Goal: Task Accomplishment & Management: Manage account settings

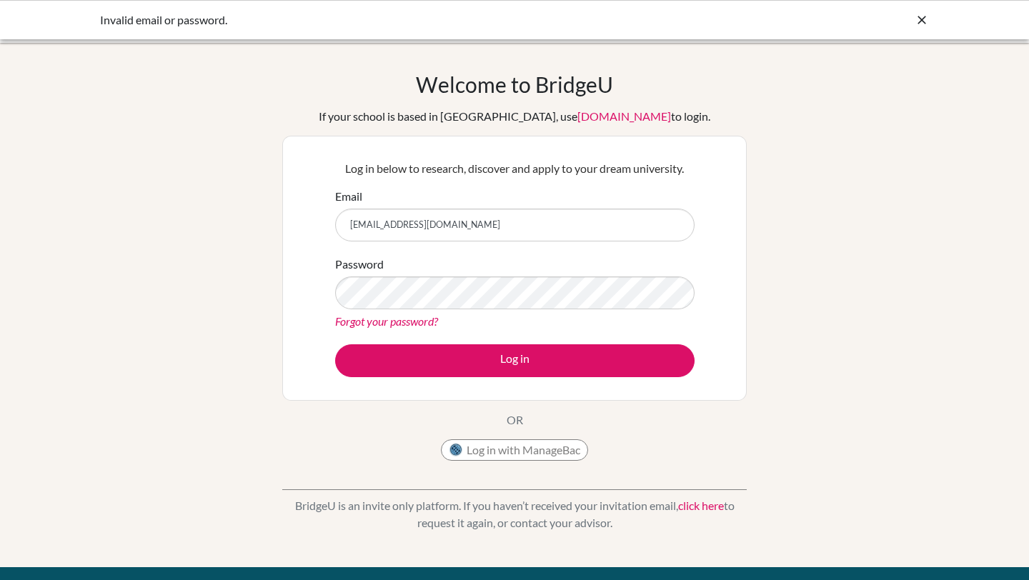
type input "[EMAIL_ADDRESS][DOMAIN_NAME]"
click at [335, 345] on button "Log in" at bounding box center [515, 361] width 360 height 33
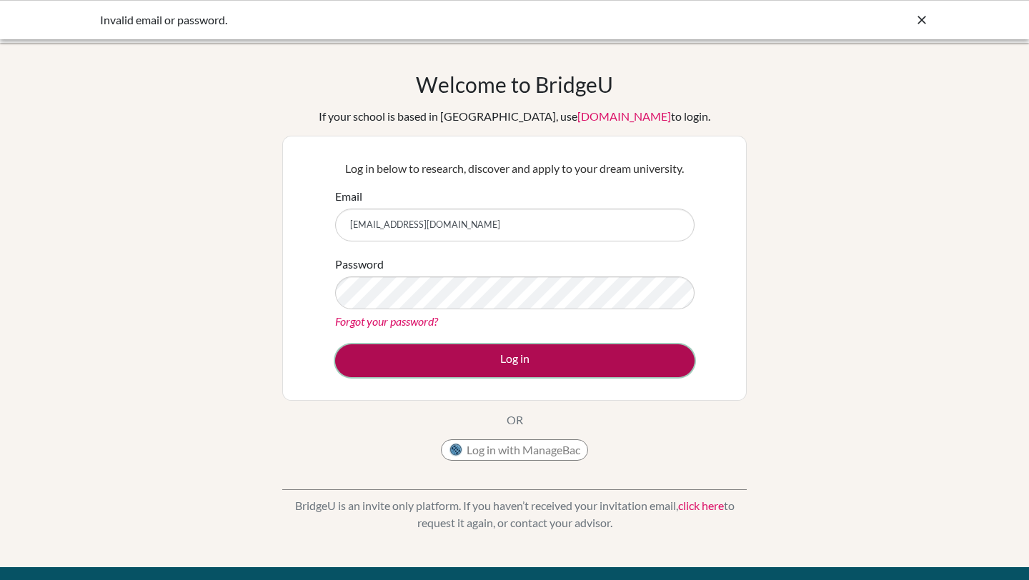
click at [533, 351] on button "Log in" at bounding box center [515, 361] width 360 height 33
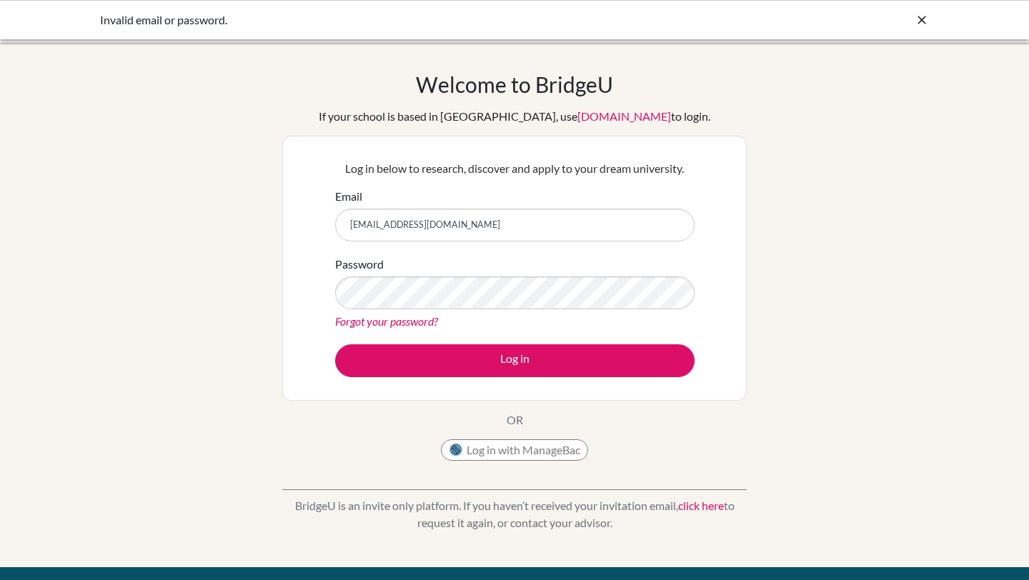
click at [479, 274] on div "Password Forgot your password?" at bounding box center [515, 293] width 360 height 74
click at [929, 28] on div "Invalid email or password." at bounding box center [514, 19] width 1029 height 39
click at [920, 17] on icon at bounding box center [922, 20] width 14 height 14
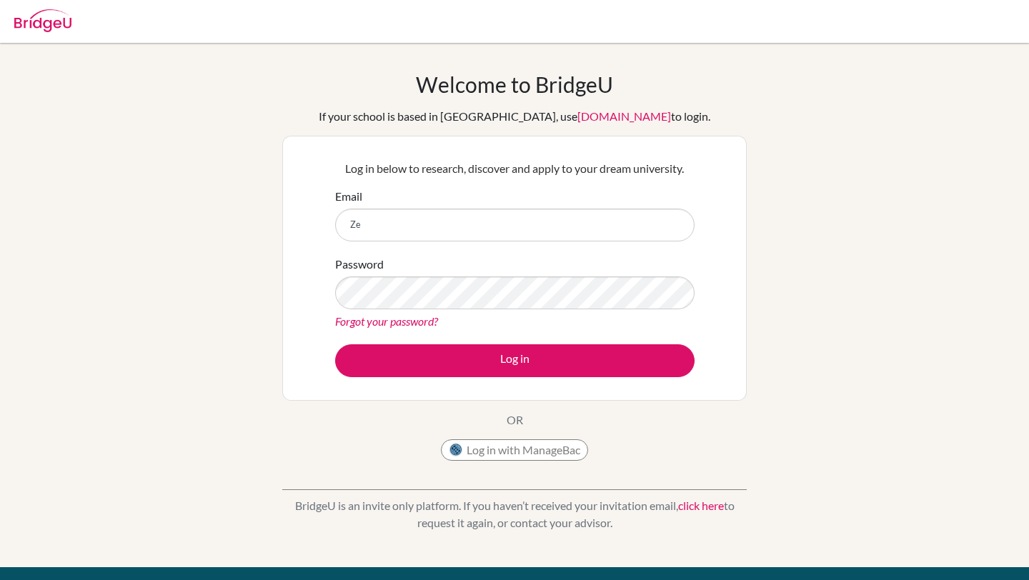
type input "Z"
type input "[EMAIL_ADDRESS][DOMAIN_NAME]"
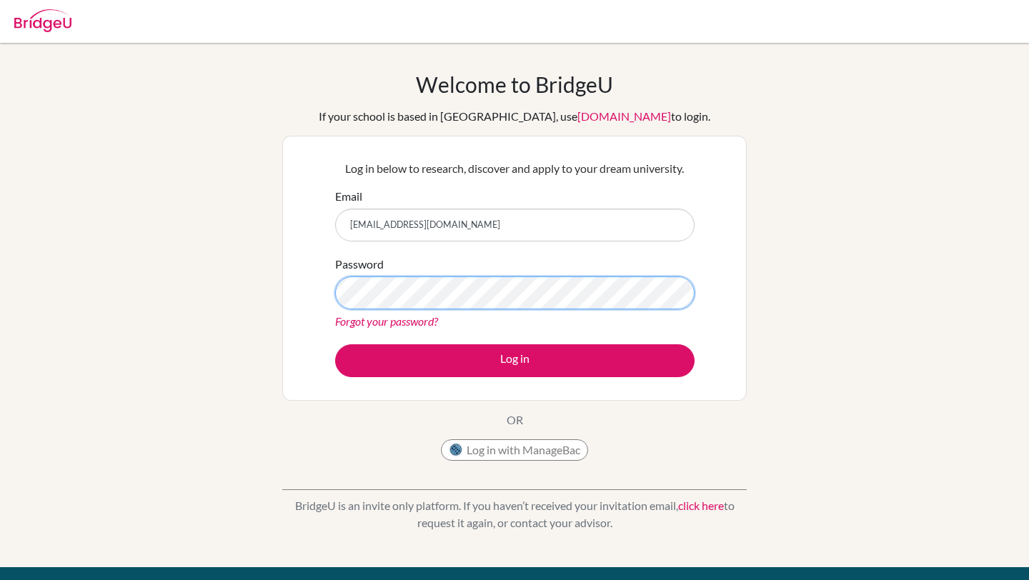
click at [335, 345] on button "Log in" at bounding box center [515, 361] width 360 height 33
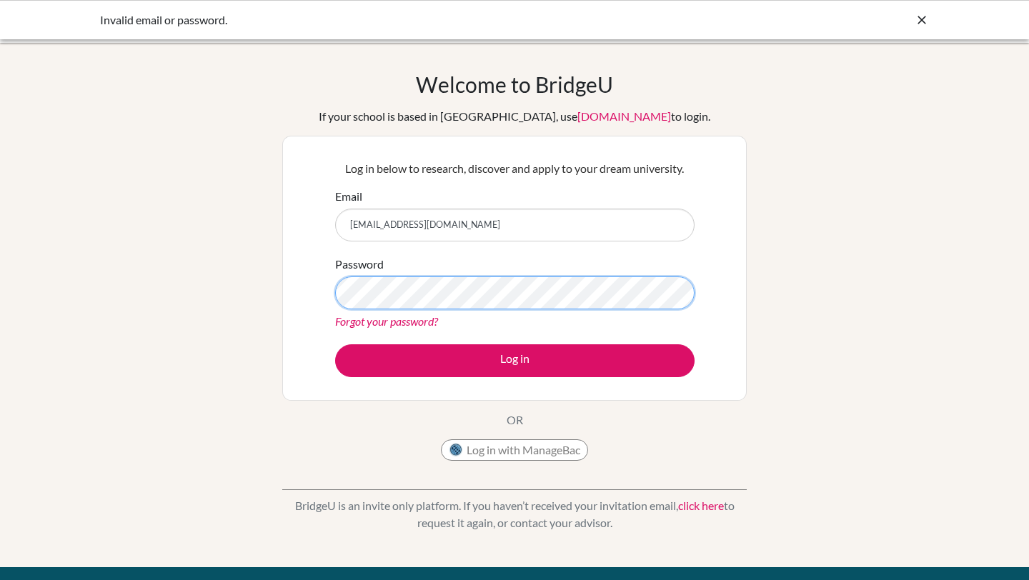
click at [335, 345] on button "Log in" at bounding box center [515, 361] width 360 height 33
click at [420, 315] on link "Forgot your password?" at bounding box center [386, 321] width 103 height 14
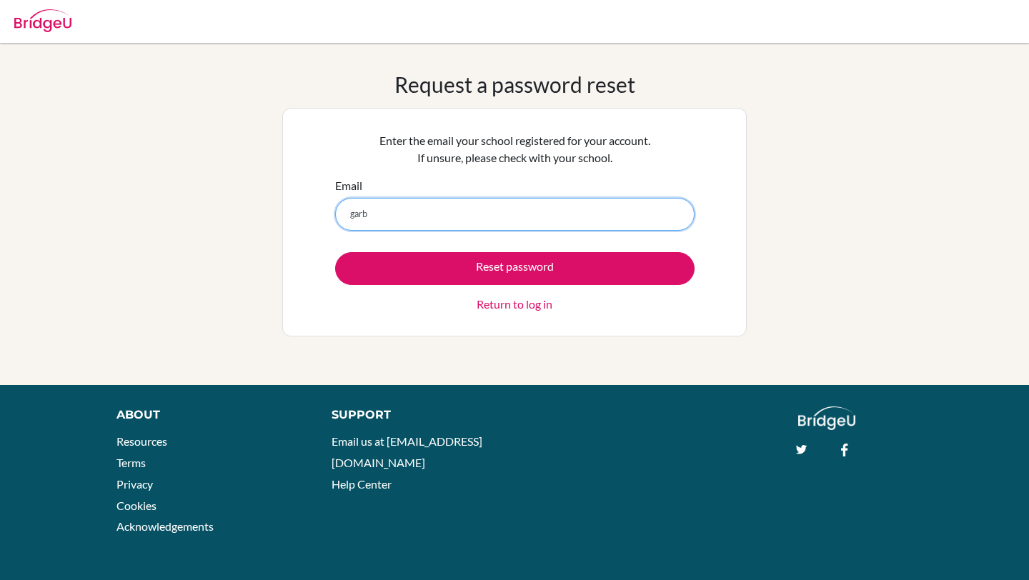
type input "[EMAIL_ADDRESS][DOMAIN_NAME]"
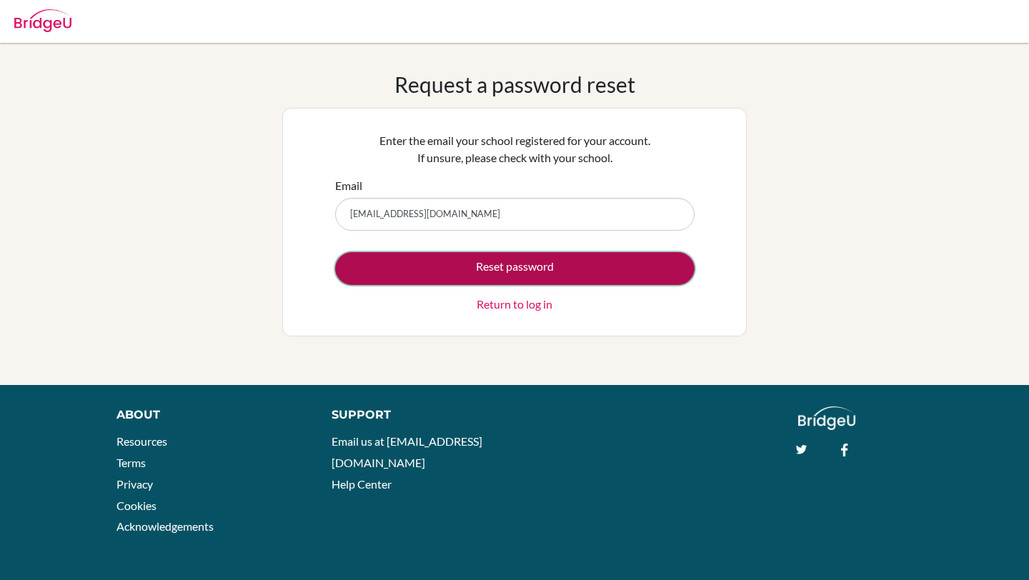
click at [500, 264] on button "Reset password" at bounding box center [515, 268] width 360 height 33
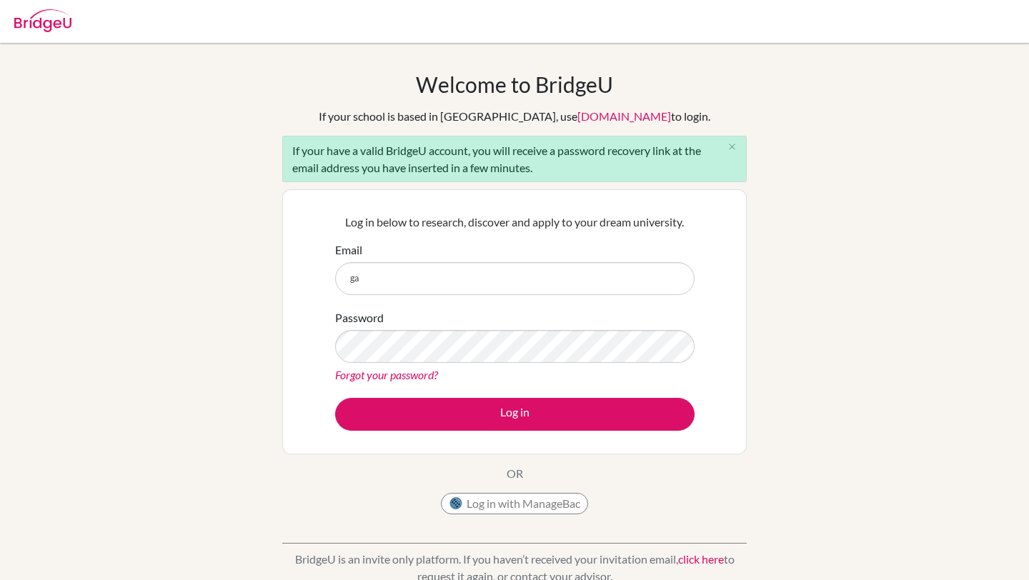
type input "[EMAIL_ADDRESS][DOMAIN_NAME]"
click at [432, 365] on div "Password Forgot your password?" at bounding box center [515, 346] width 360 height 74
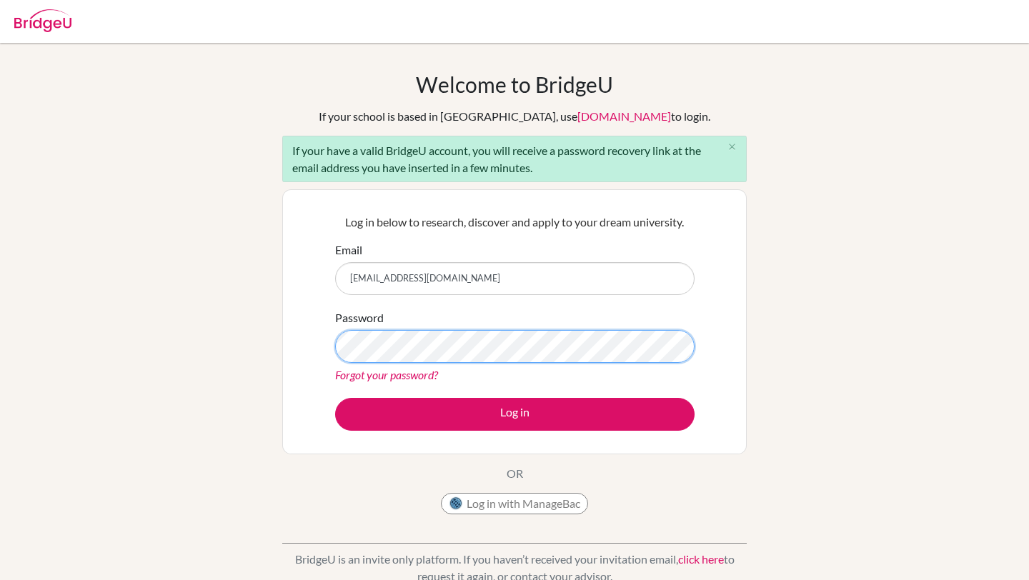
click at [335, 398] on button "Log in" at bounding box center [515, 414] width 360 height 33
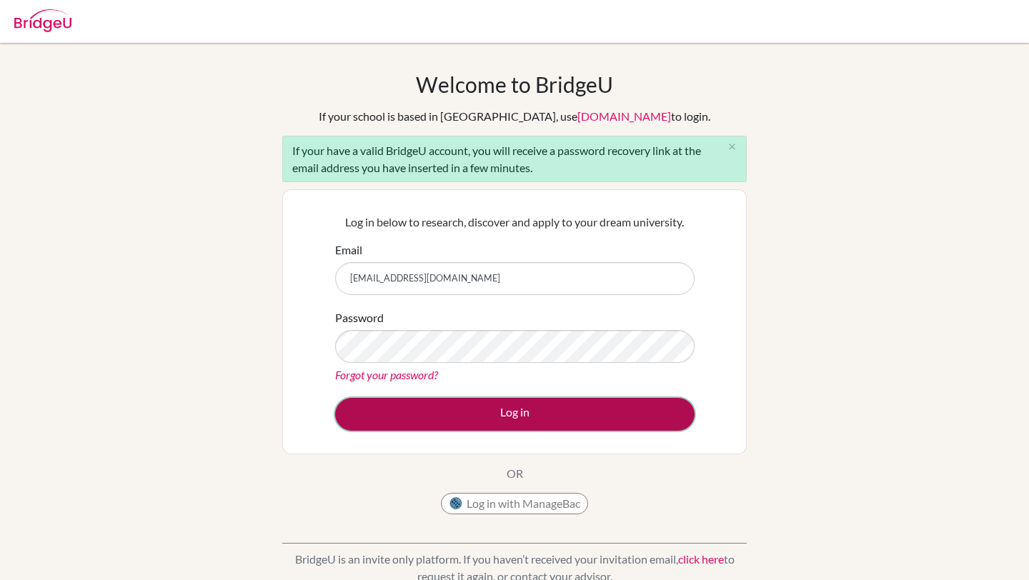
click at [493, 420] on button "Log in" at bounding box center [515, 414] width 360 height 33
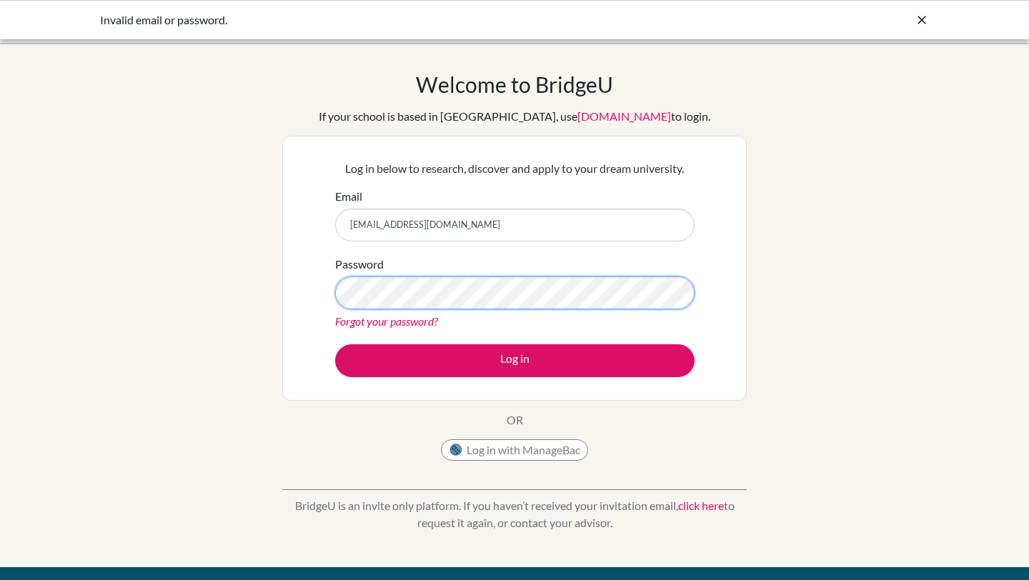
click at [335, 345] on button "Log in" at bounding box center [515, 361] width 360 height 33
click at [493, 204] on div "Email [EMAIL_ADDRESS][DOMAIN_NAME]" at bounding box center [515, 215] width 360 height 54
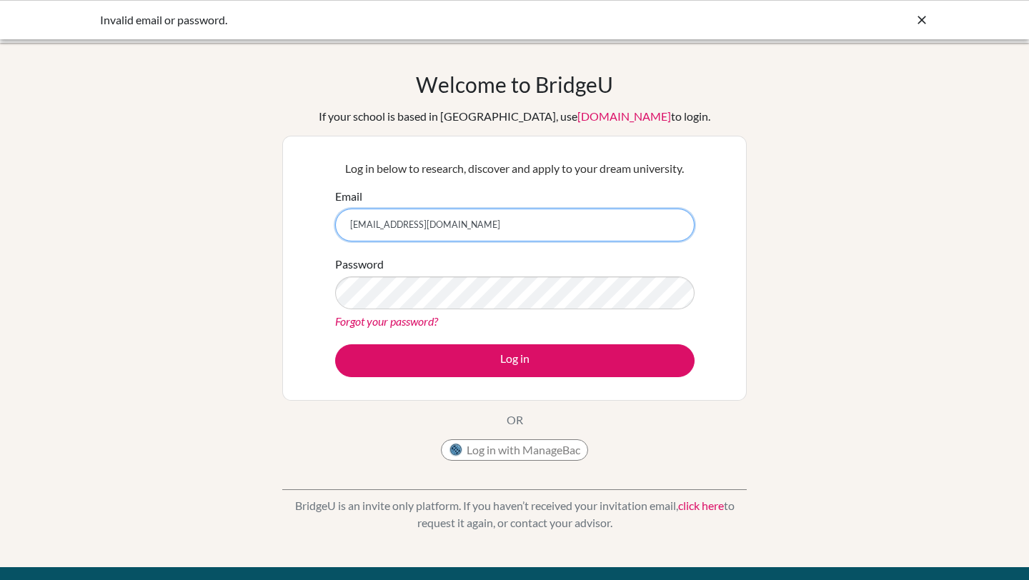
drag, startPoint x: 494, startPoint y: 221, endPoint x: 0, endPoint y: 208, distance: 494.1
click at [0, 208] on div "Welcome to BridgeU If your school is based in China, use app.bridge-u.com.cn to…" at bounding box center [514, 304] width 1029 height 467
type input "garbriella.fong@tis.edu.mo"
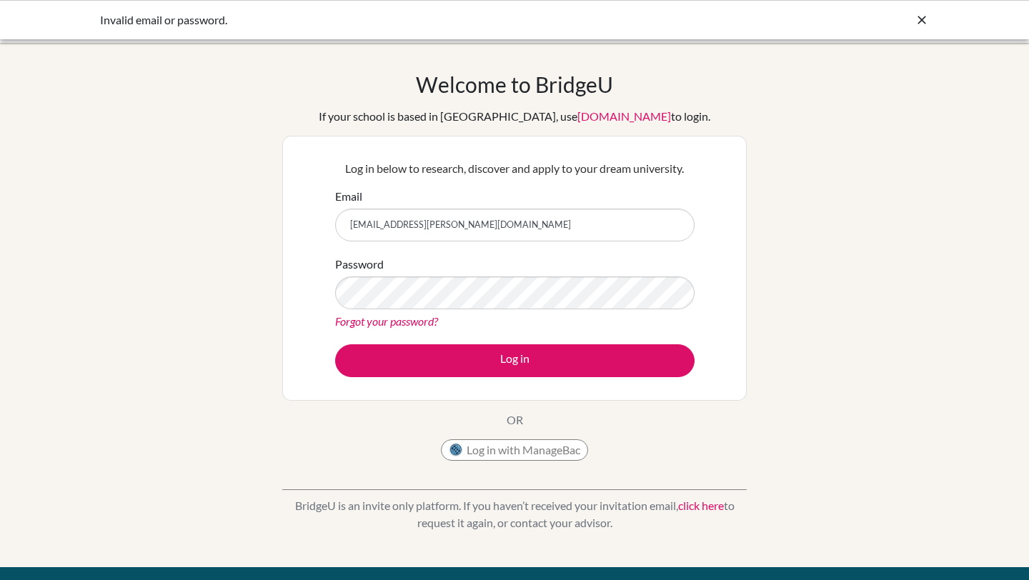
click at [387, 272] on div "Password Forgot your password?" at bounding box center [515, 293] width 360 height 74
click at [335, 345] on button "Log in" at bounding box center [515, 361] width 360 height 33
click at [443, 274] on div "Password Forgot your password?" at bounding box center [515, 293] width 360 height 74
click at [335, 345] on button "Log in" at bounding box center [515, 361] width 360 height 33
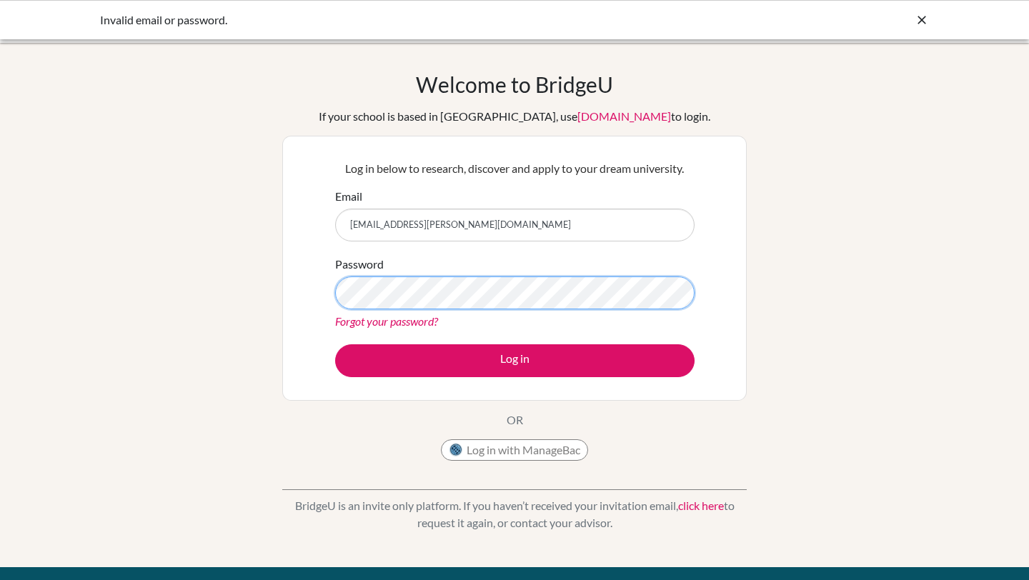
click at [335, 345] on button "Log in" at bounding box center [515, 361] width 360 height 33
click at [401, 322] on link "Forgot your password?" at bounding box center [386, 321] width 103 height 14
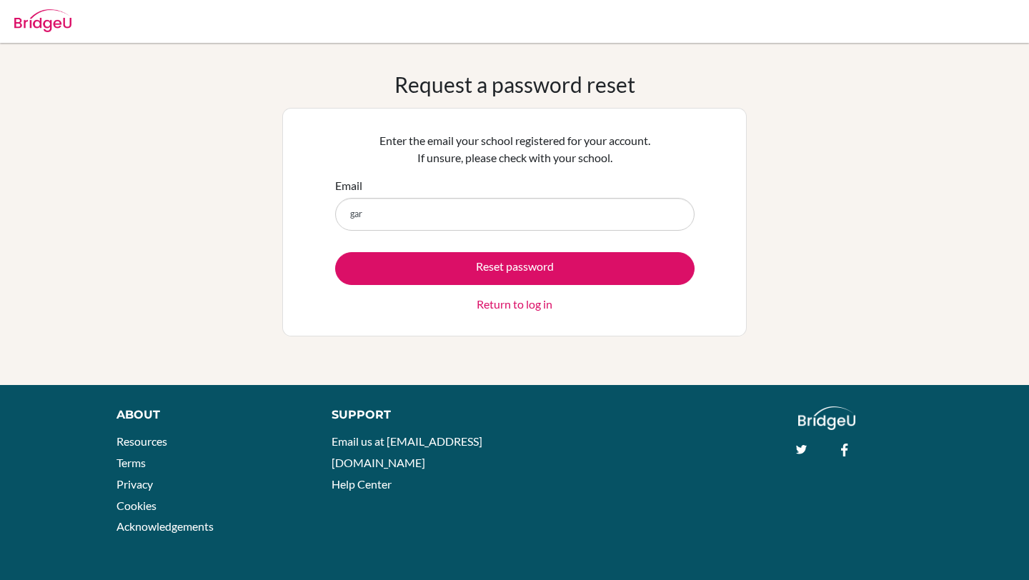
type input "[EMAIL_ADDRESS][PERSON_NAME][DOMAIN_NAME]"
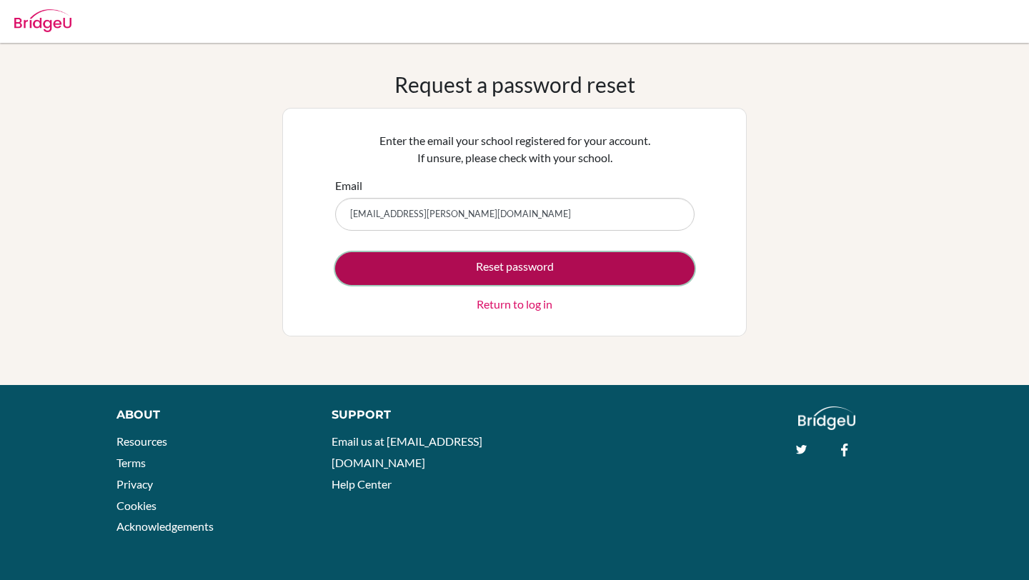
click at [477, 277] on button "Reset password" at bounding box center [515, 268] width 360 height 33
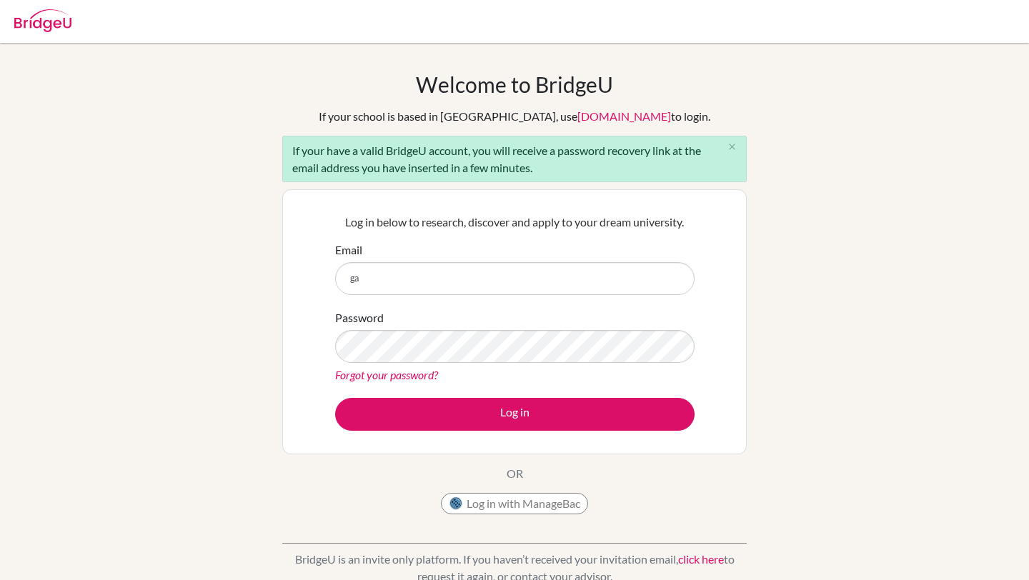
type input "[EMAIL_ADDRESS][PERSON_NAME][DOMAIN_NAME]"
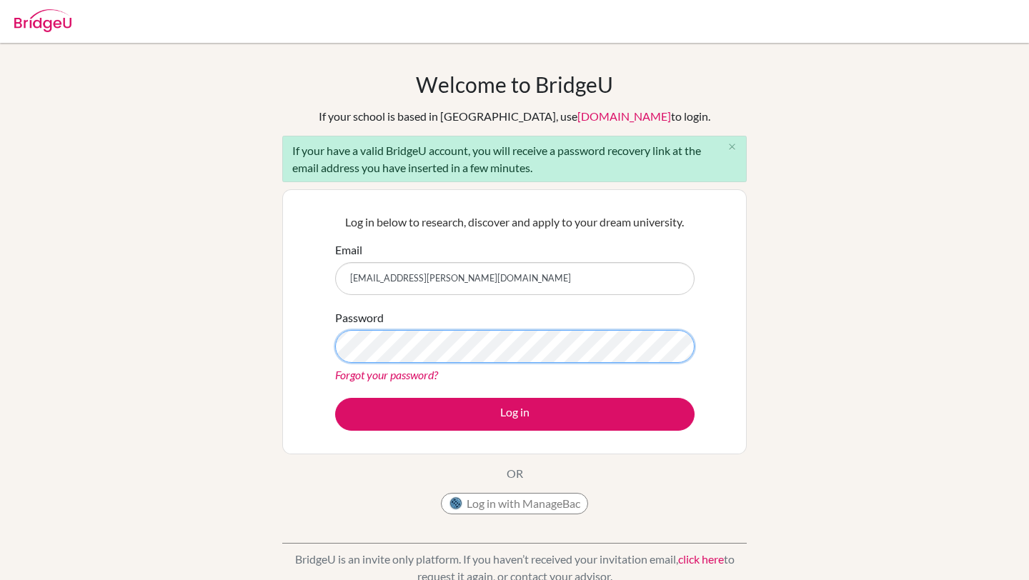
click at [335, 398] on button "Log in" at bounding box center [515, 414] width 360 height 33
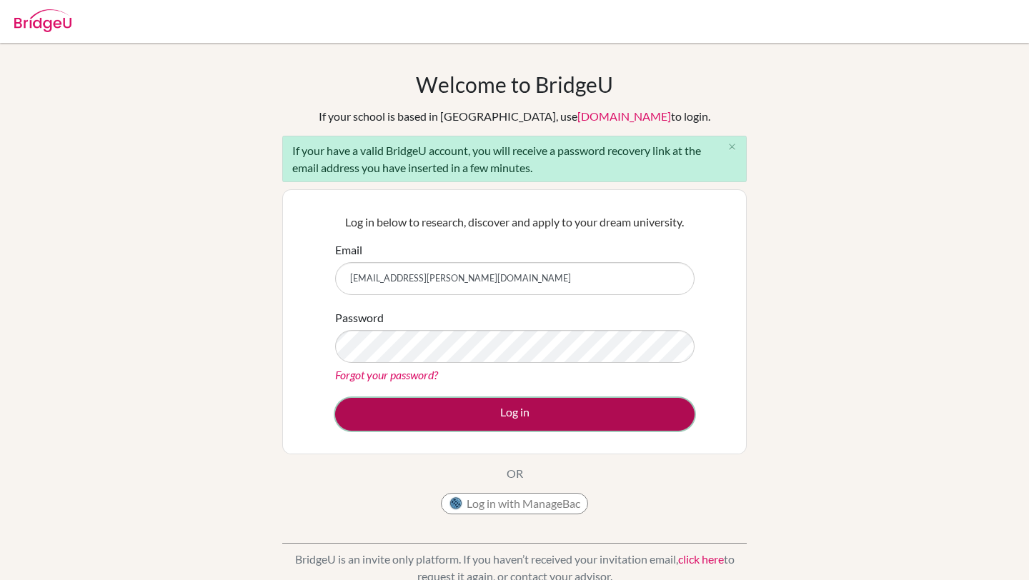
click at [472, 410] on button "Log in" at bounding box center [515, 414] width 360 height 33
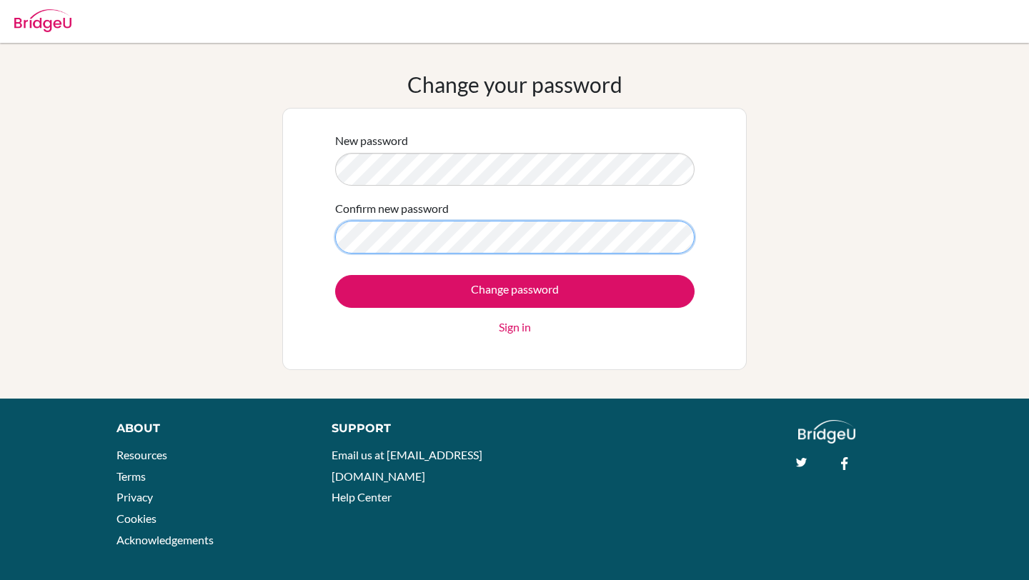
click at [318, 216] on div "New password Confirm new password Change password Sign in" at bounding box center [514, 239] width 465 height 262
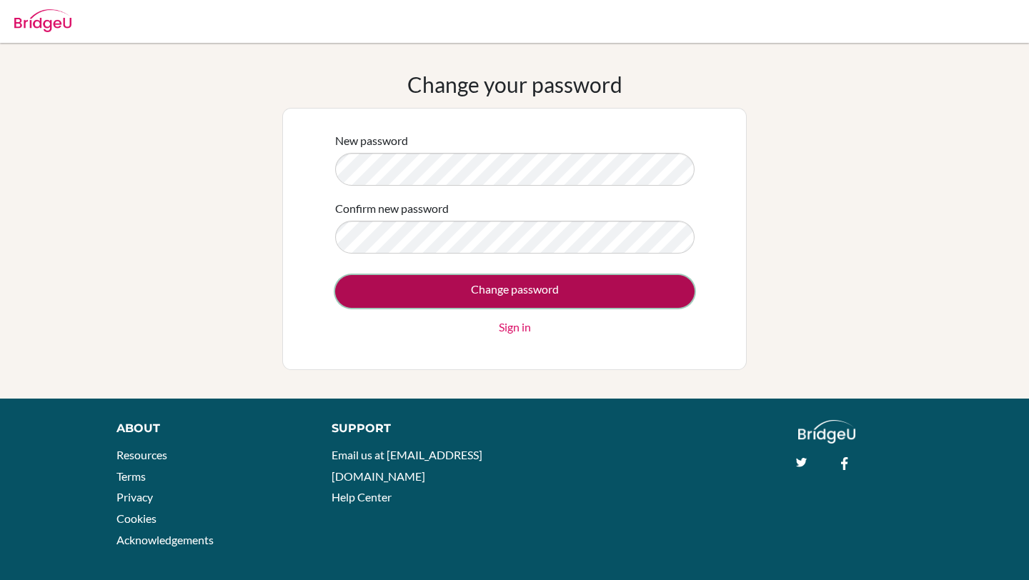
click at [397, 285] on input "Change password" at bounding box center [515, 291] width 360 height 33
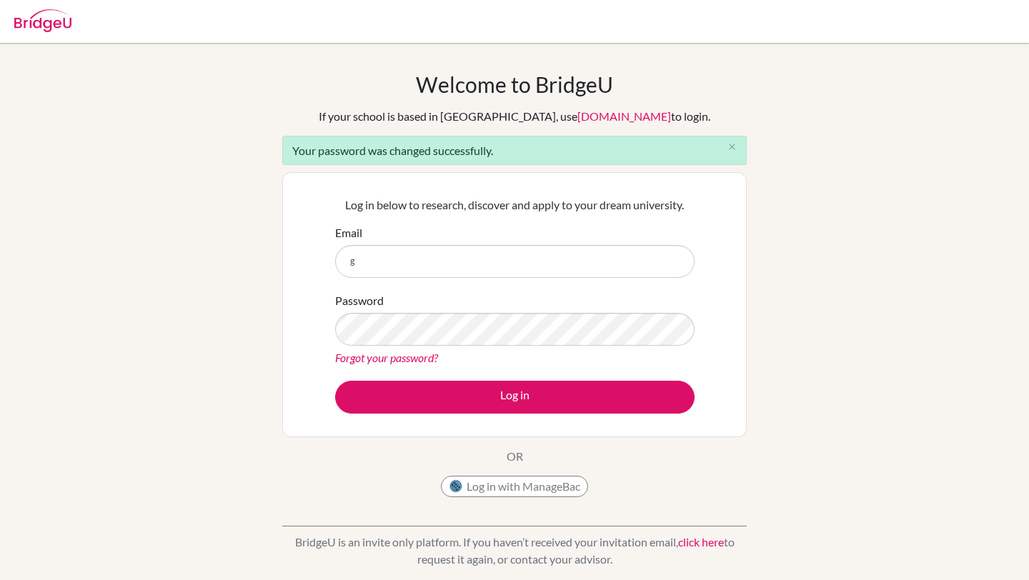
type input "[EMAIL_ADDRESS][PERSON_NAME][DOMAIN_NAME]"
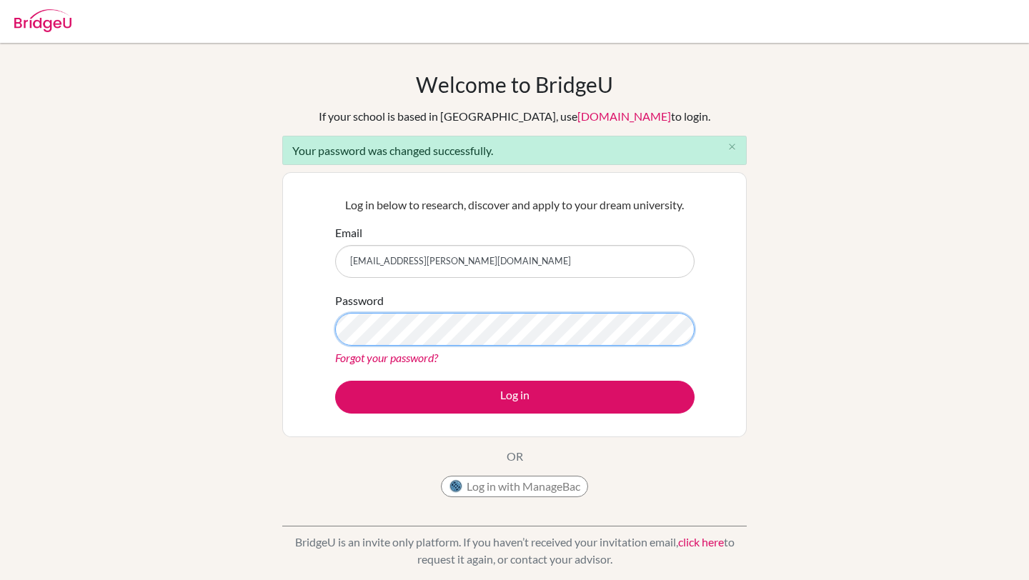
click at [335, 381] on button "Log in" at bounding box center [515, 397] width 360 height 33
